Goal: Information Seeking & Learning: Understand process/instructions

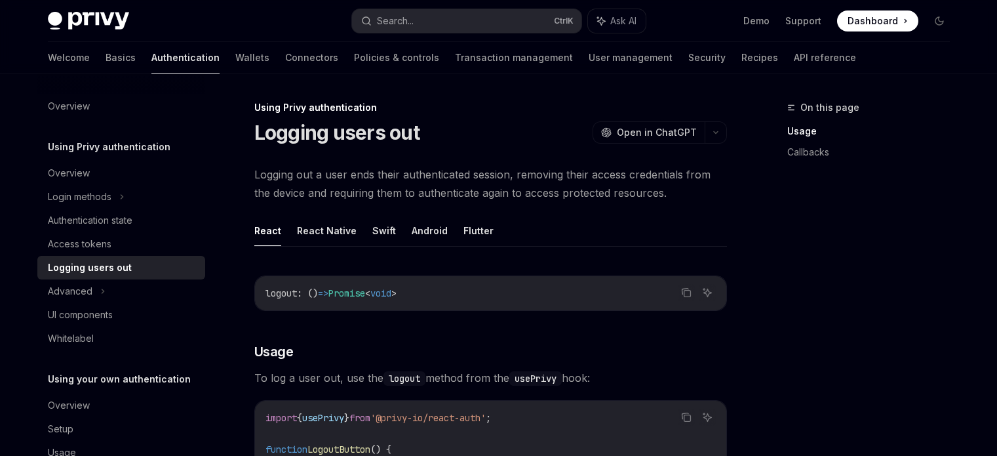
scroll to position [197, 0]
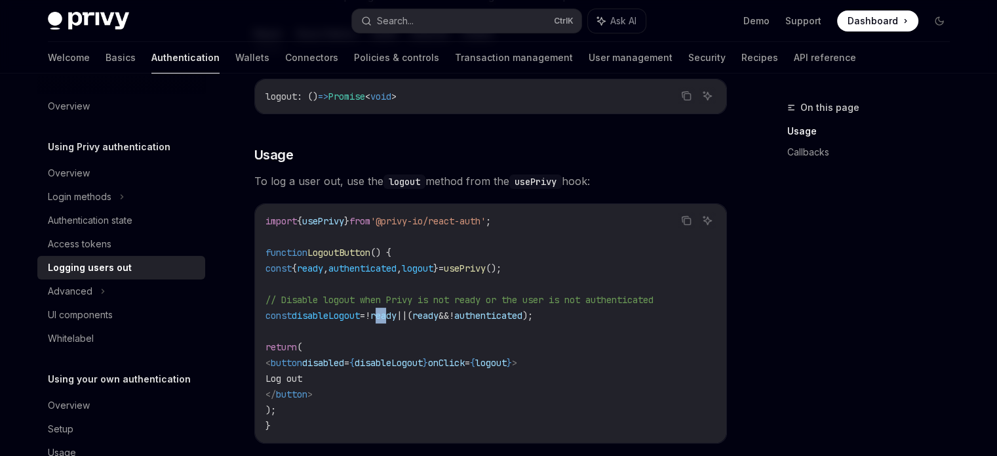
drag, startPoint x: 418, startPoint y: 310, endPoint x: 492, endPoint y: 332, distance: 77.4
click at [492, 332] on code "import { usePrivy } from '@privy-io/react-auth' ; function LogoutButton () { co…" at bounding box center [491, 323] width 450 height 220
click at [498, 348] on code "import { usePrivy } from '@privy-io/react-auth' ; function LogoutButton () { co…" at bounding box center [491, 323] width 450 height 220
click at [393, 270] on span "authenticated" at bounding box center [363, 268] width 68 height 12
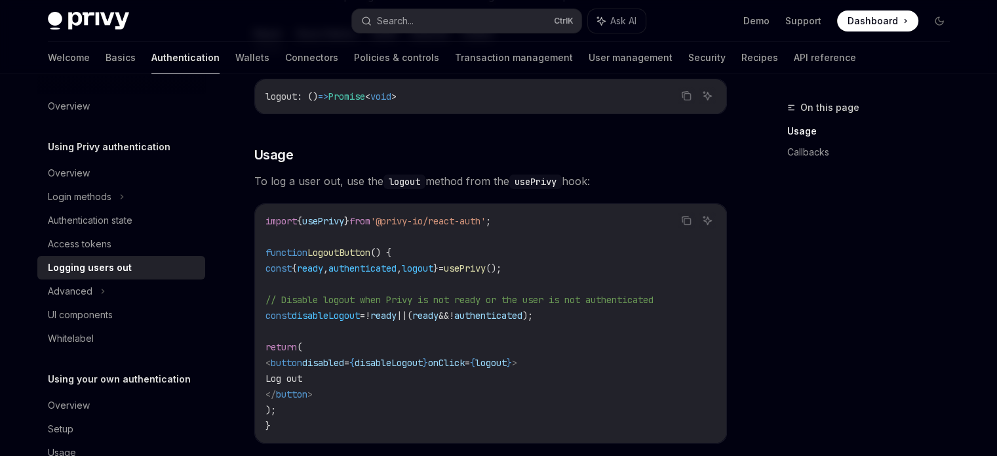
click at [397, 317] on span "ready" at bounding box center [383, 316] width 26 height 12
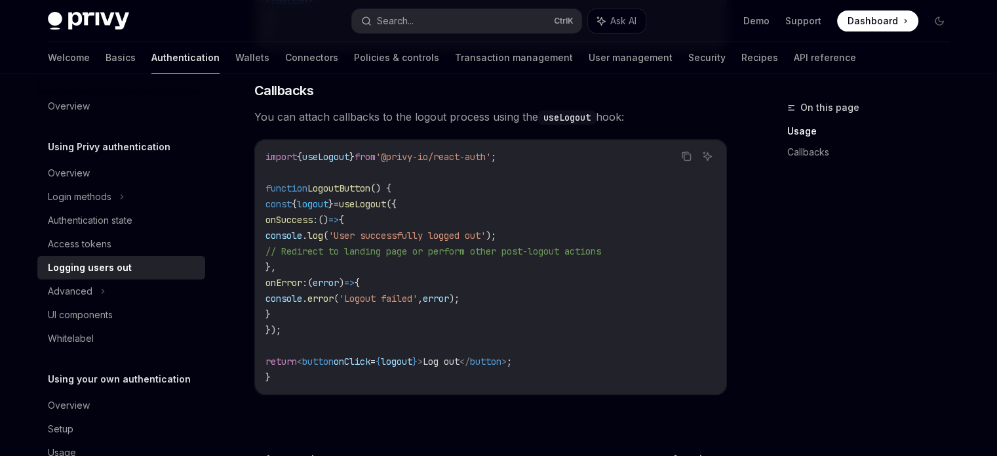
scroll to position [656, 0]
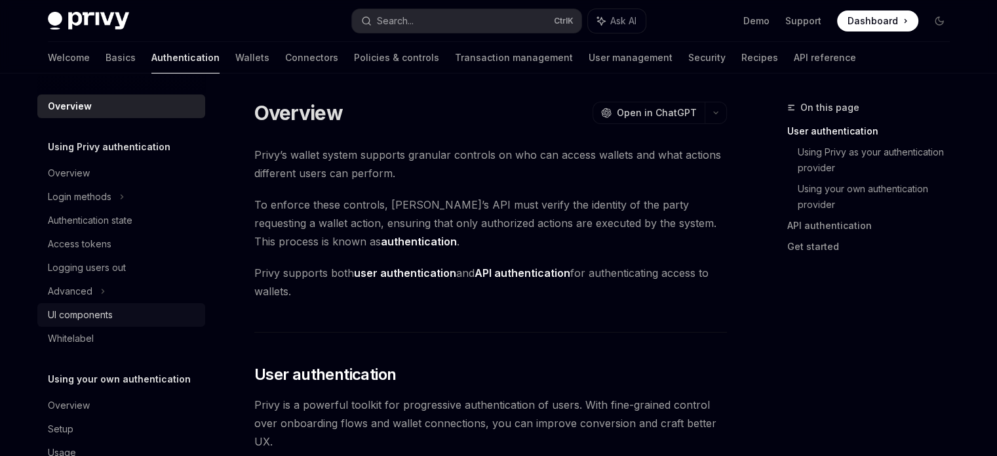
scroll to position [34, 0]
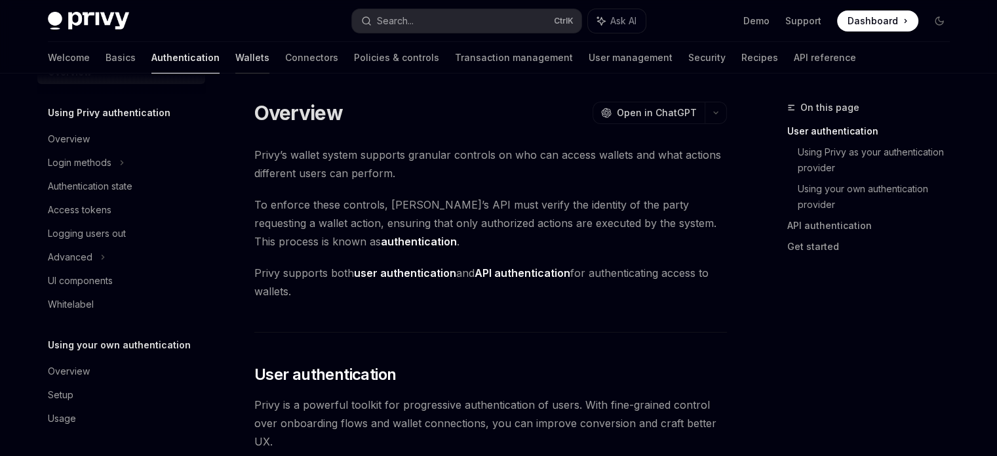
click at [235, 54] on link "Wallets" at bounding box center [252, 57] width 34 height 31
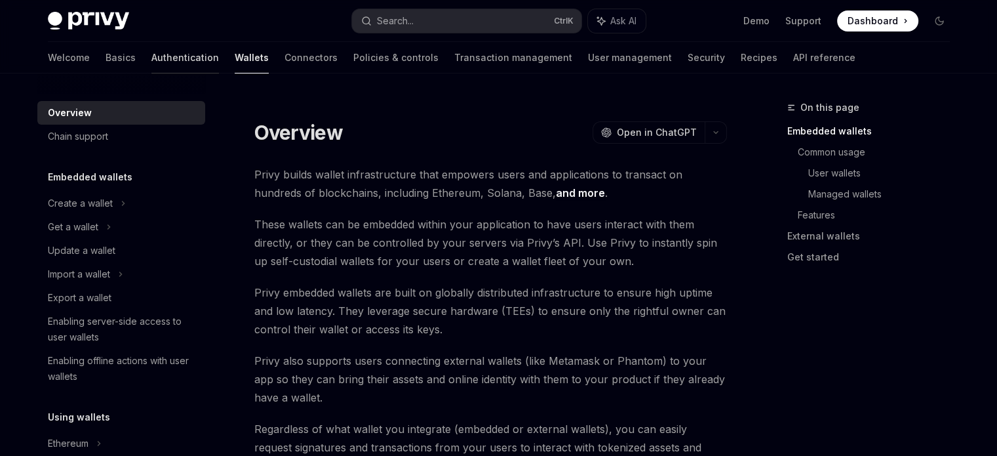
click at [151, 64] on link "Authentication" at bounding box center [185, 57] width 68 height 31
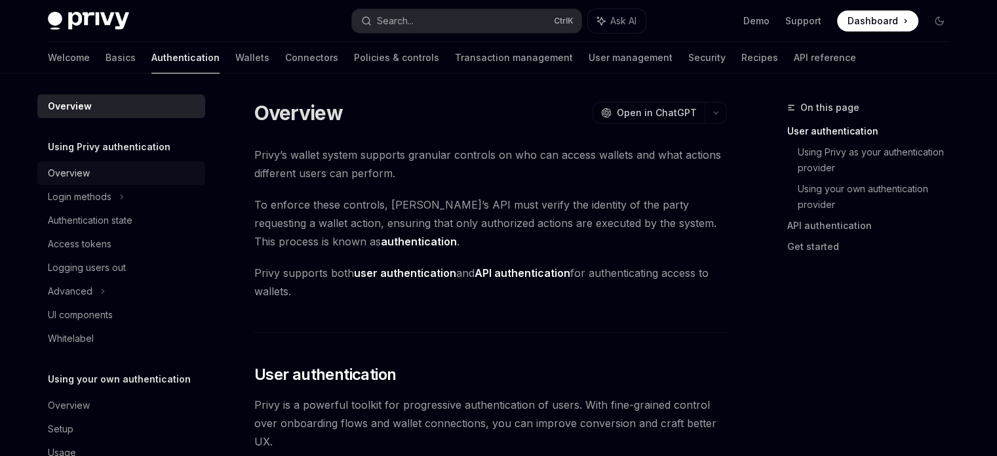
click at [105, 168] on div "Overview" at bounding box center [123, 173] width 150 height 16
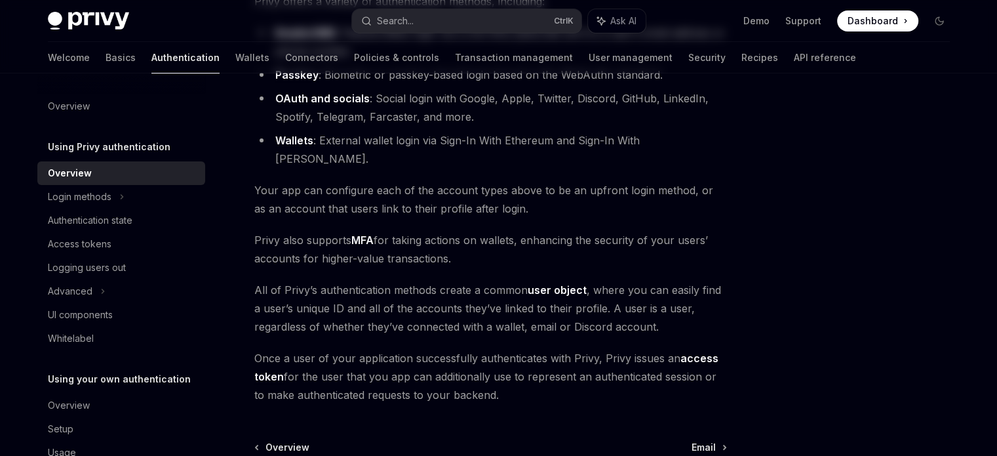
scroll to position [321, 0]
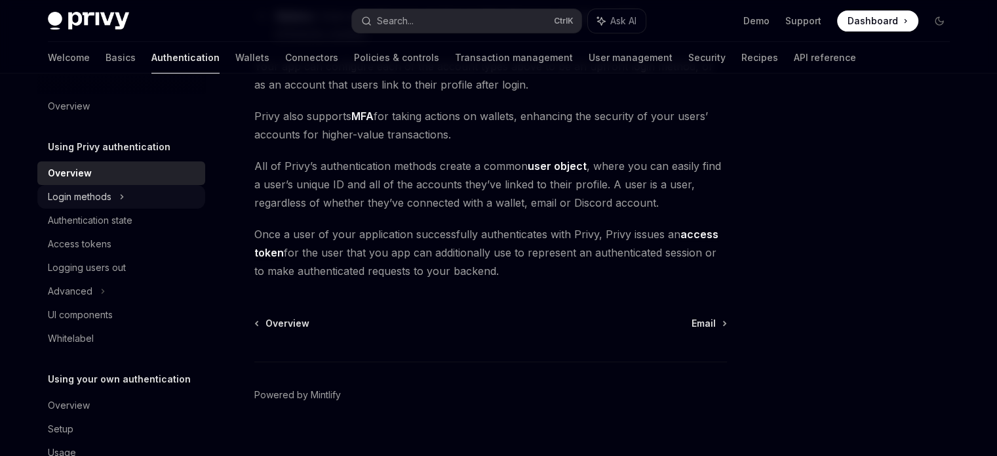
click at [111, 193] on div "Login methods" at bounding box center [80, 197] width 64 height 16
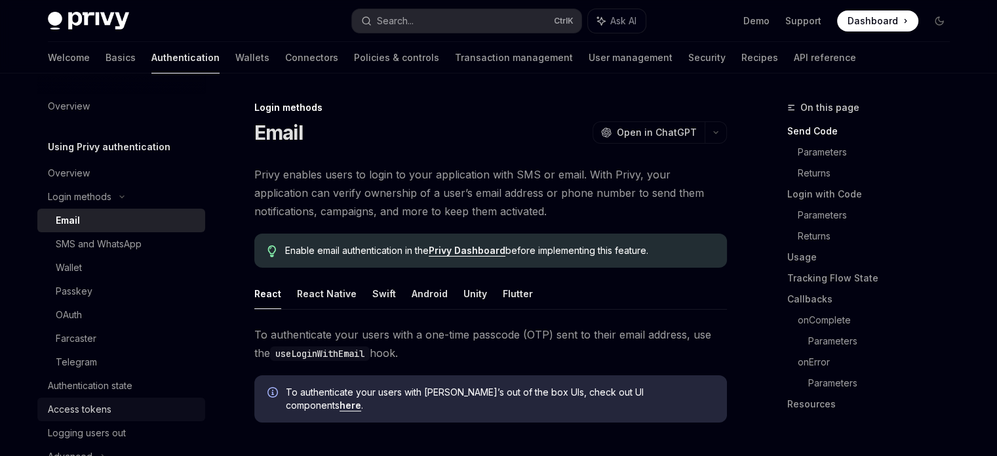
scroll to position [131, 0]
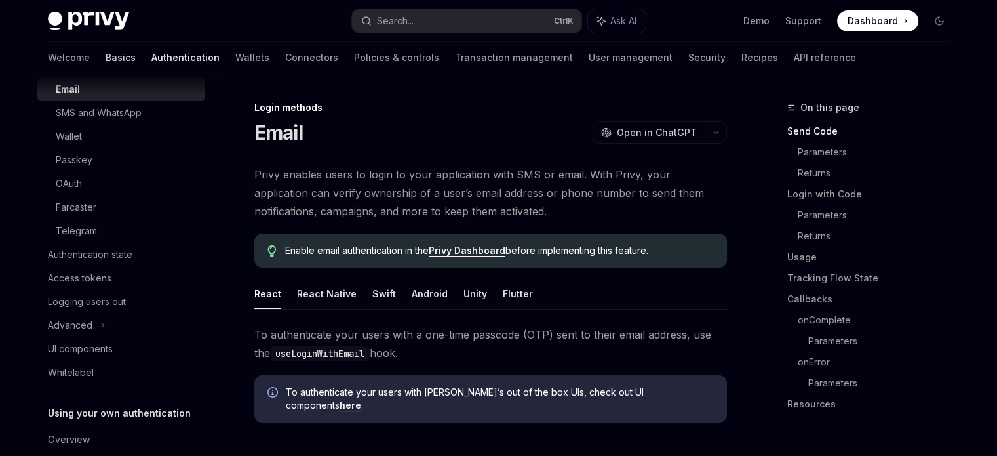
click at [106, 59] on link "Basics" at bounding box center [121, 57] width 30 height 31
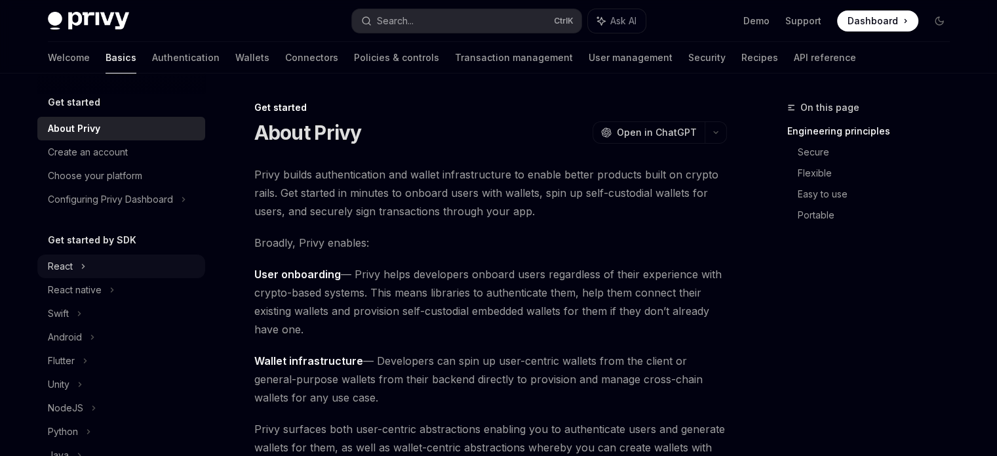
click at [68, 274] on div "React" at bounding box center [60, 266] width 25 height 16
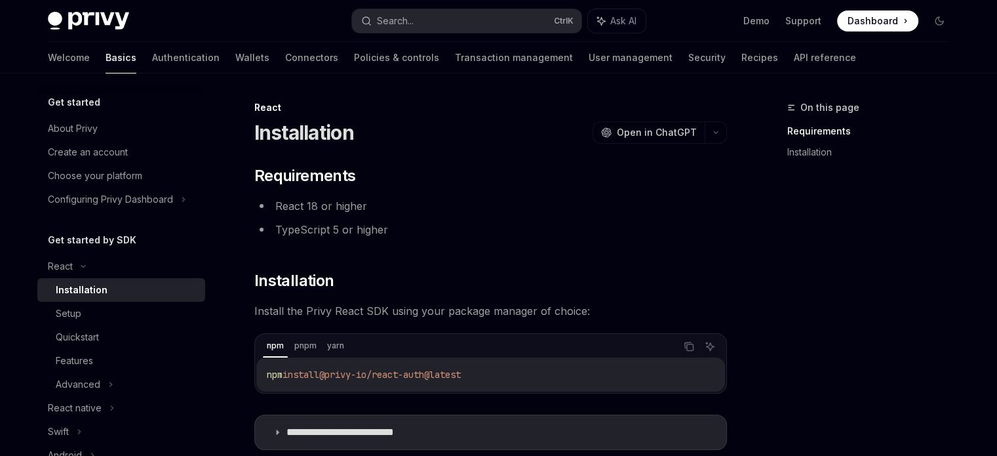
click at [91, 298] on div "Installation" at bounding box center [82, 290] width 52 height 16
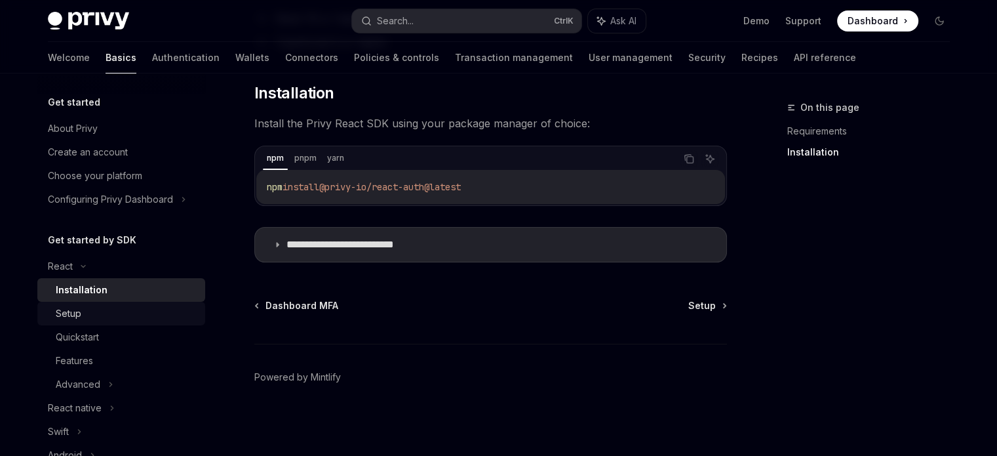
click at [150, 321] on div "Setup" at bounding box center [127, 314] width 142 height 16
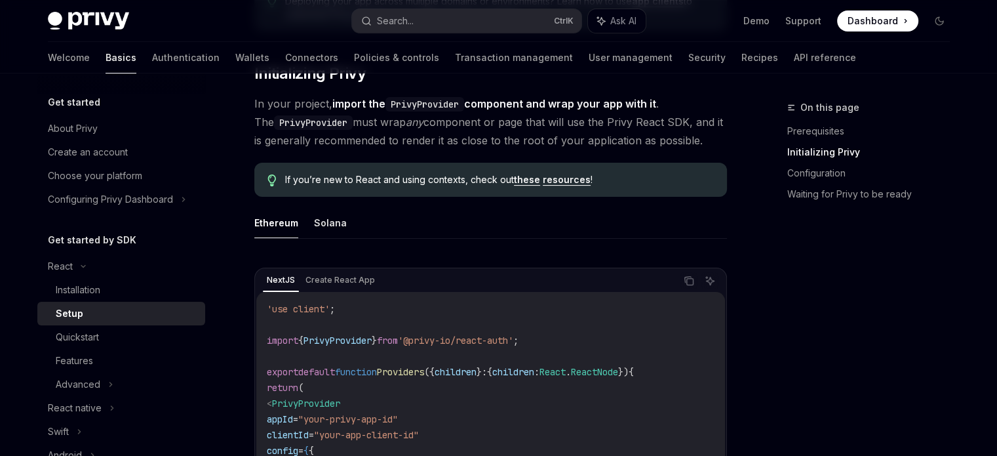
scroll to position [459, 0]
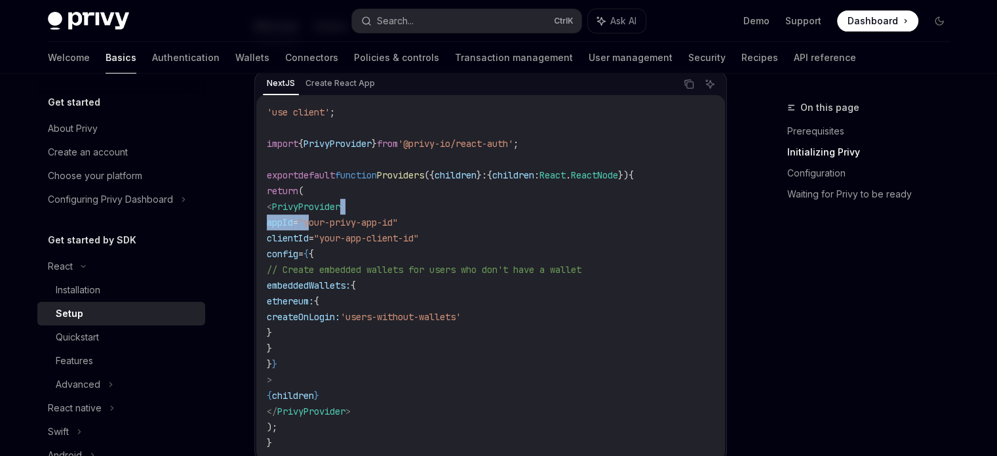
drag, startPoint x: 348, startPoint y: 221, endPoint x: 461, endPoint y: 247, distance: 115.7
click at [449, 207] on code "'use client' ; import { PrivyProvider } from '@privy-io/react-auth' ; export de…" at bounding box center [491, 277] width 448 height 346
click at [462, 246] on code "'use client' ; import { PrivyProvider } from '@privy-io/react-auth' ; export de…" at bounding box center [491, 277] width 448 height 346
drag, startPoint x: 428, startPoint y: 313, endPoint x: 449, endPoint y: 313, distance: 21.0
click at [449, 313] on span "'users-without-wallets'" at bounding box center [400, 317] width 121 height 12
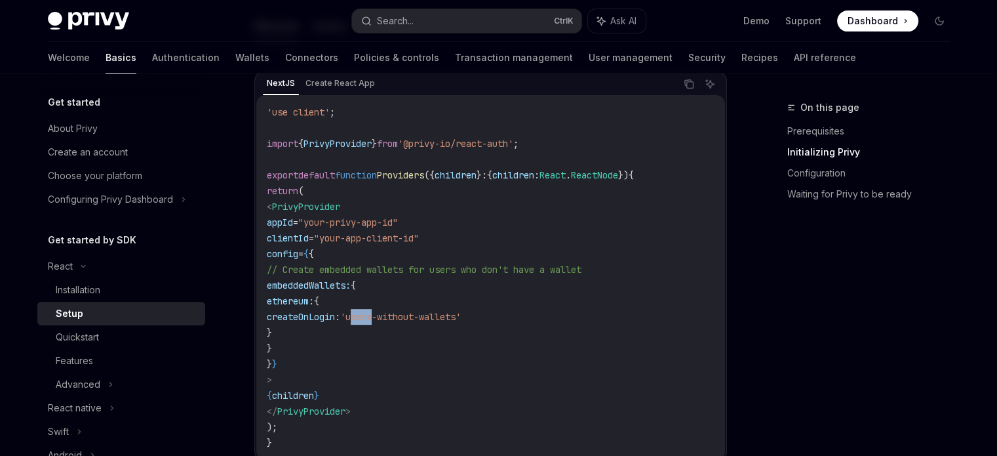
scroll to position [525, 0]
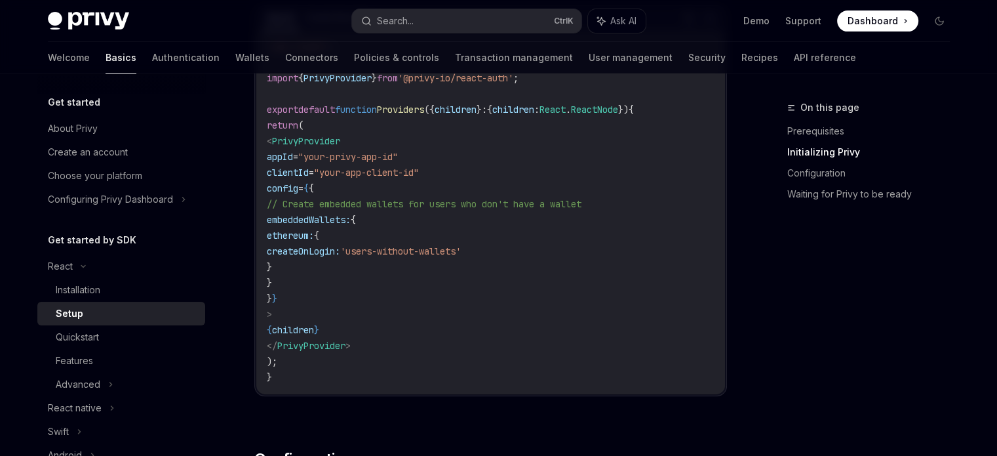
click at [370, 309] on code "'use client' ; import { PrivyProvider } from '@privy-io/react-auth' ; export de…" at bounding box center [491, 212] width 448 height 346
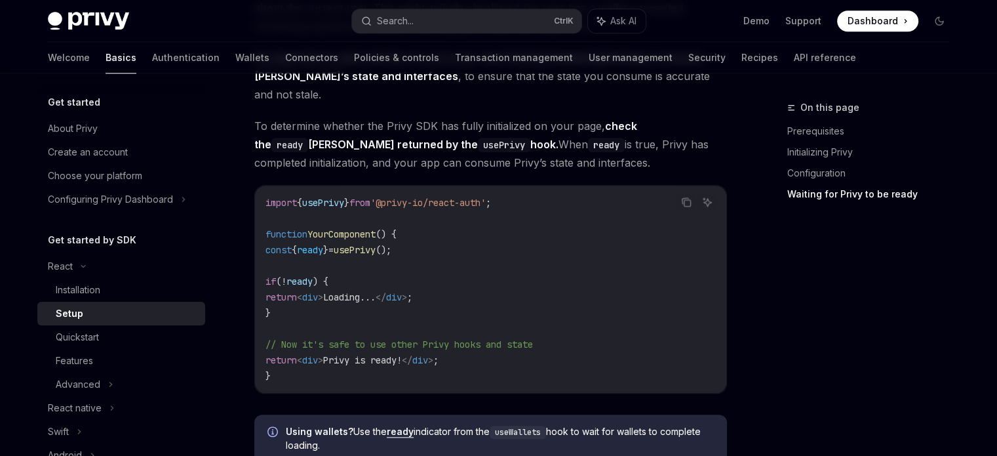
scroll to position [1443, 0]
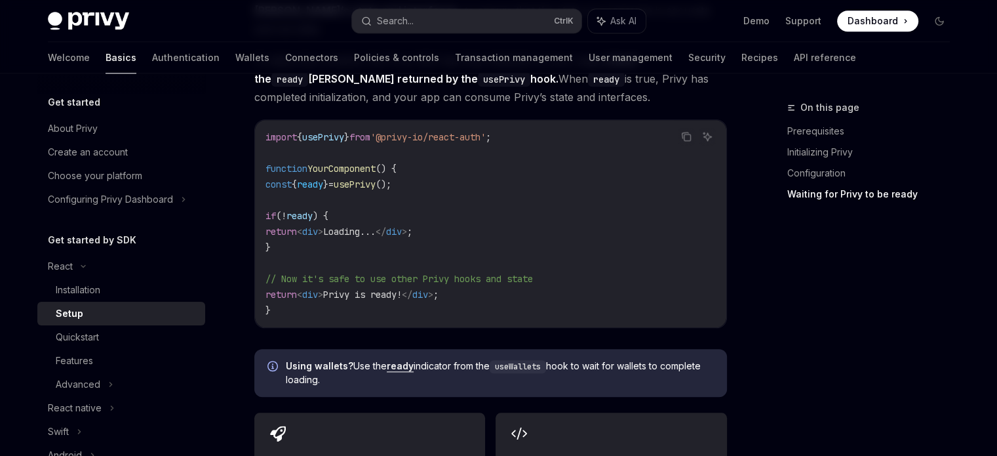
click at [418, 228] on code "import { usePrivy } from '@privy-io/react-auth' ; function YourComponent () { c…" at bounding box center [491, 223] width 450 height 189
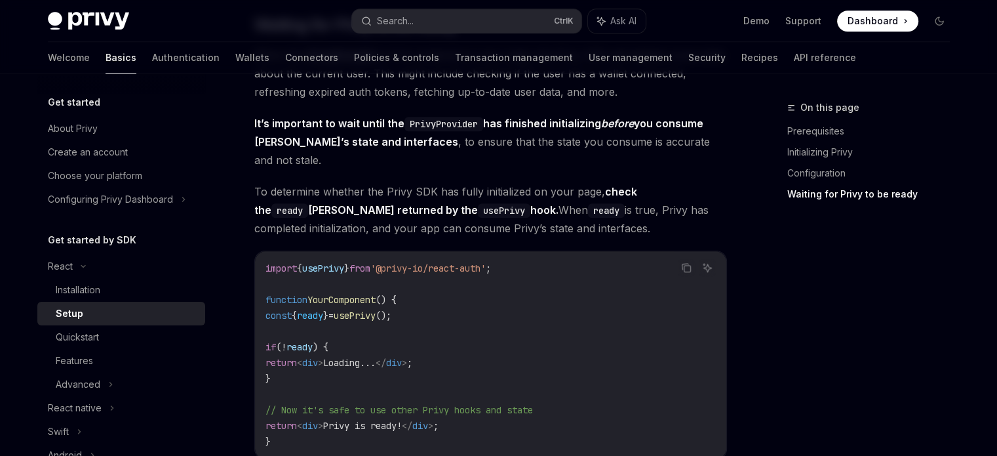
scroll to position [1049, 0]
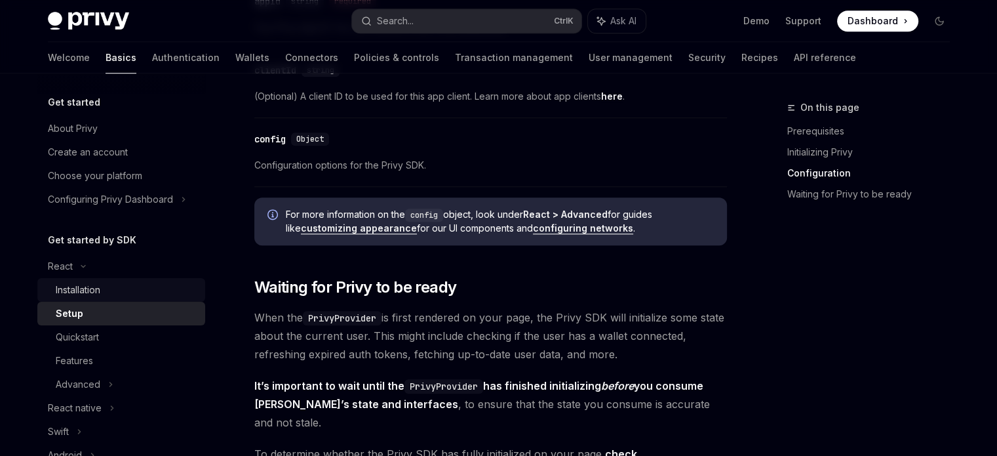
click at [142, 298] on div "Installation" at bounding box center [127, 290] width 142 height 16
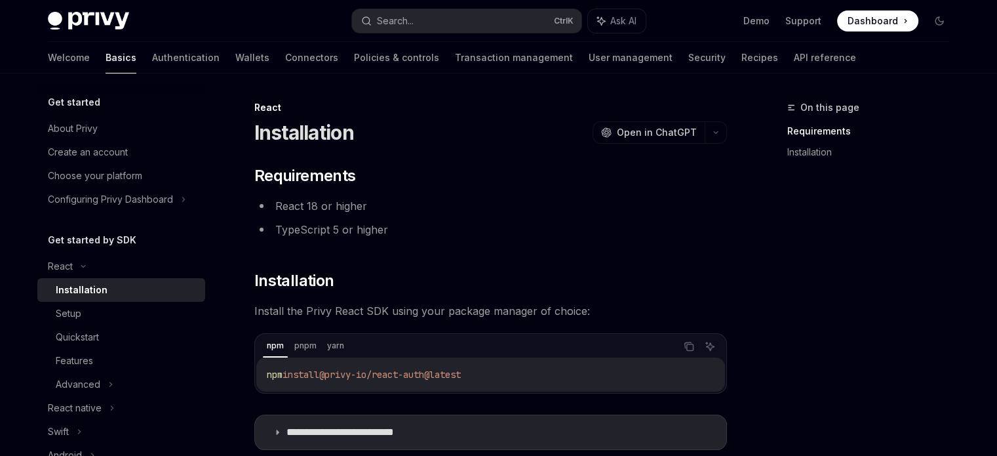
scroll to position [188, 0]
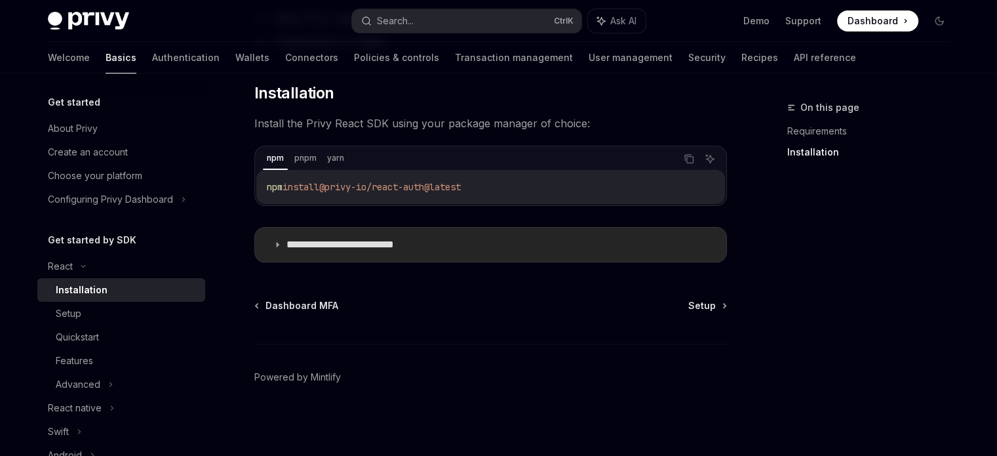
click at [428, 245] on p "**********" at bounding box center [362, 244] width 151 height 13
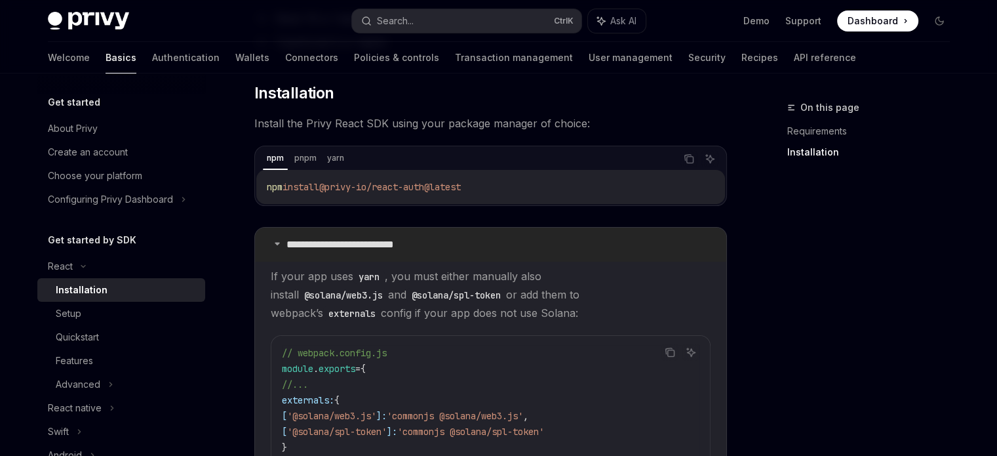
click at [428, 245] on p "**********" at bounding box center [362, 244] width 151 height 13
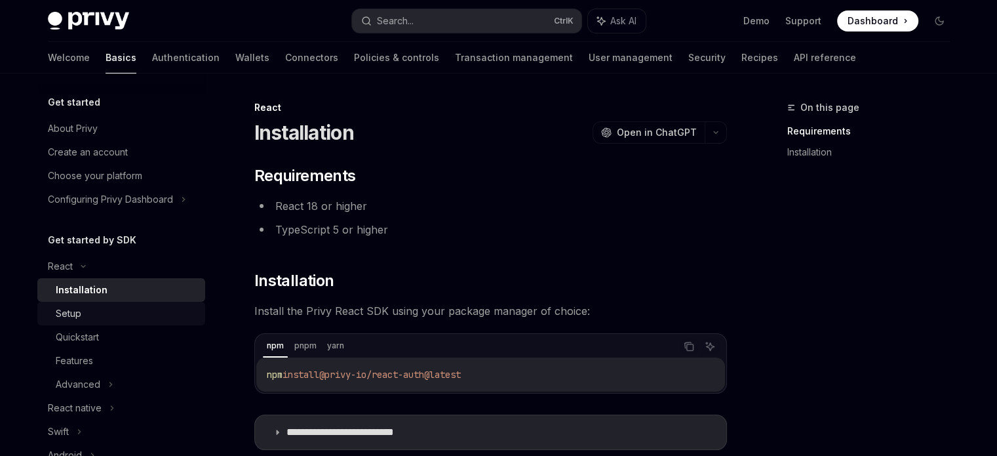
click at [161, 321] on div "Setup" at bounding box center [127, 314] width 142 height 16
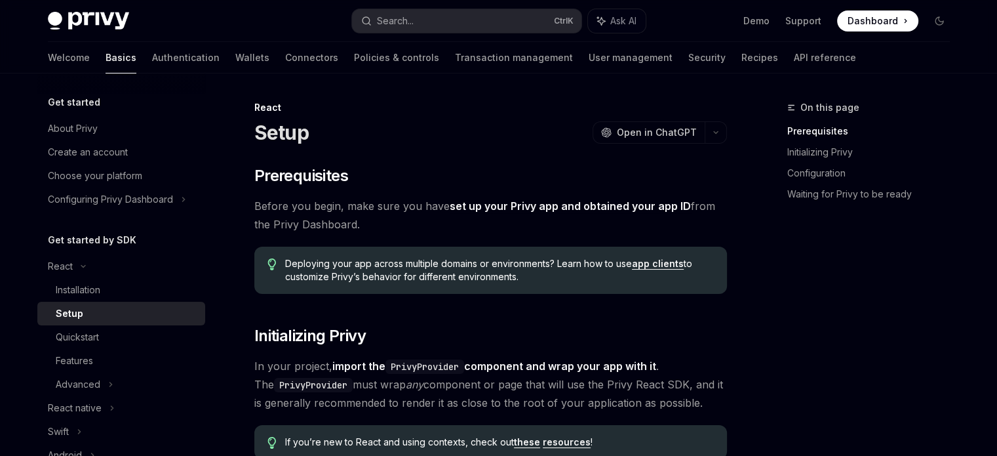
type textarea "*"
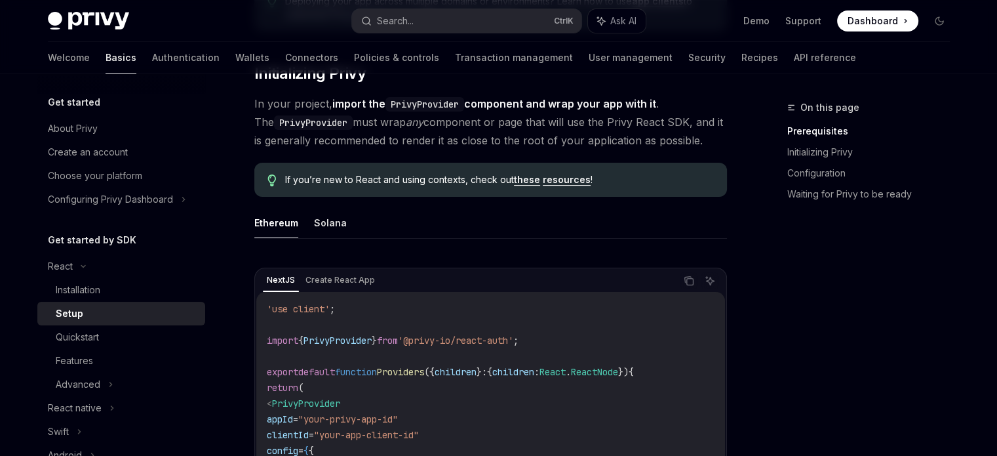
scroll to position [328, 0]
